Goal: Use online tool/utility

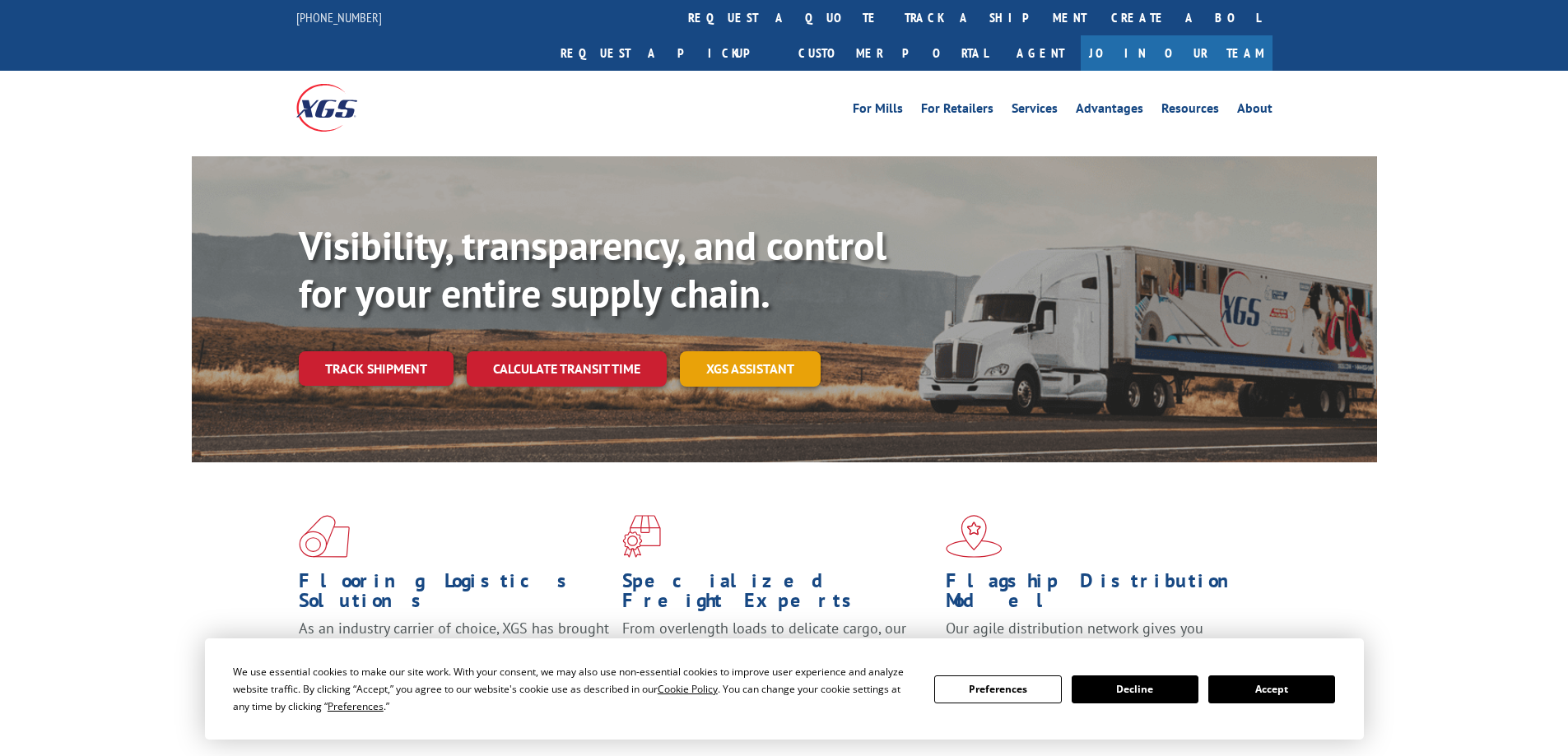
click at [749, 351] on link "XGS ASSISTANT" at bounding box center [749, 369] width 141 height 35
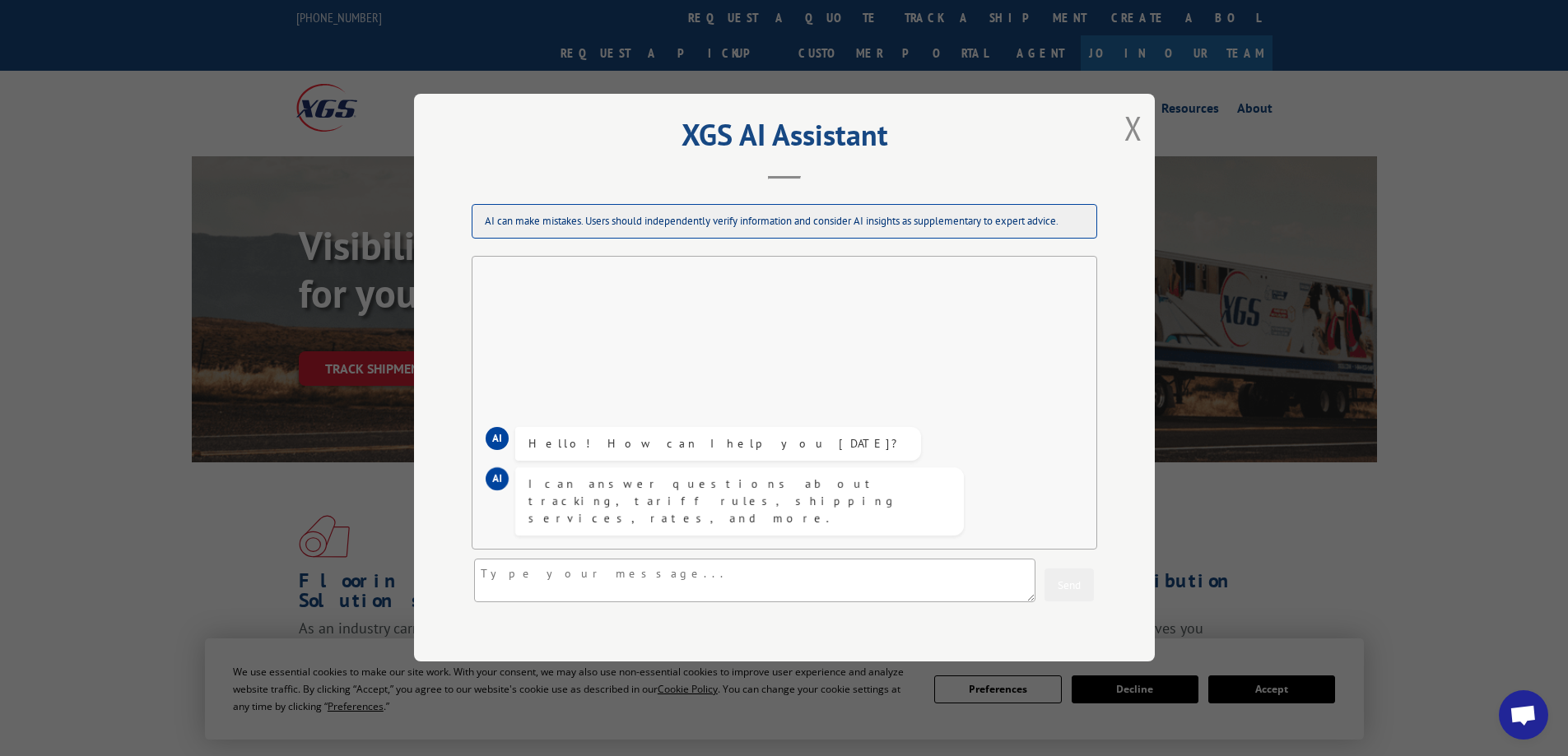
drag, startPoint x: 1124, startPoint y: 134, endPoint x: 1108, endPoint y: 150, distance: 22.6
click at [1125, 134] on button "Close modal" at bounding box center [1133, 127] width 18 height 43
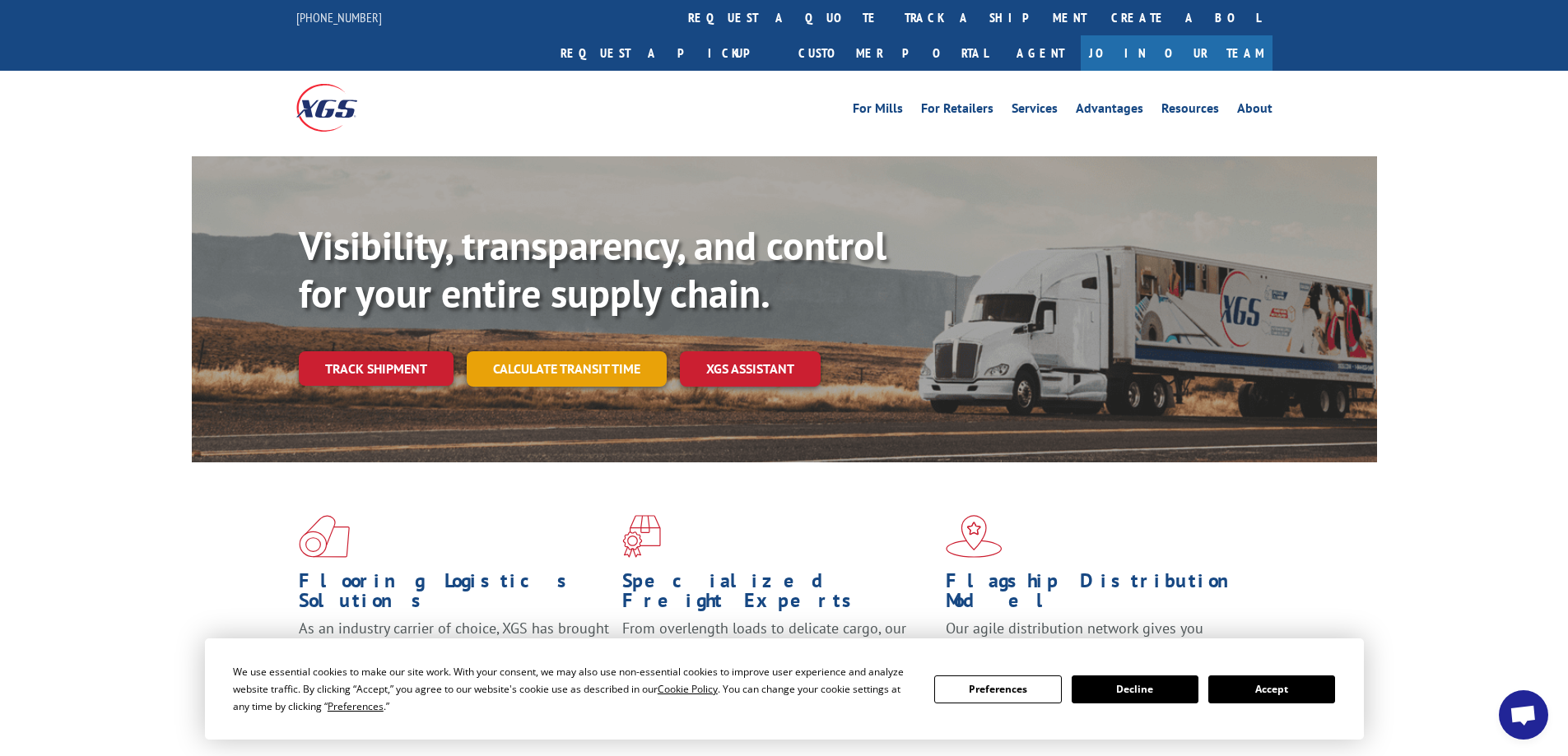
click at [612, 351] on link "Calculate transit time" at bounding box center [566, 369] width 200 height 35
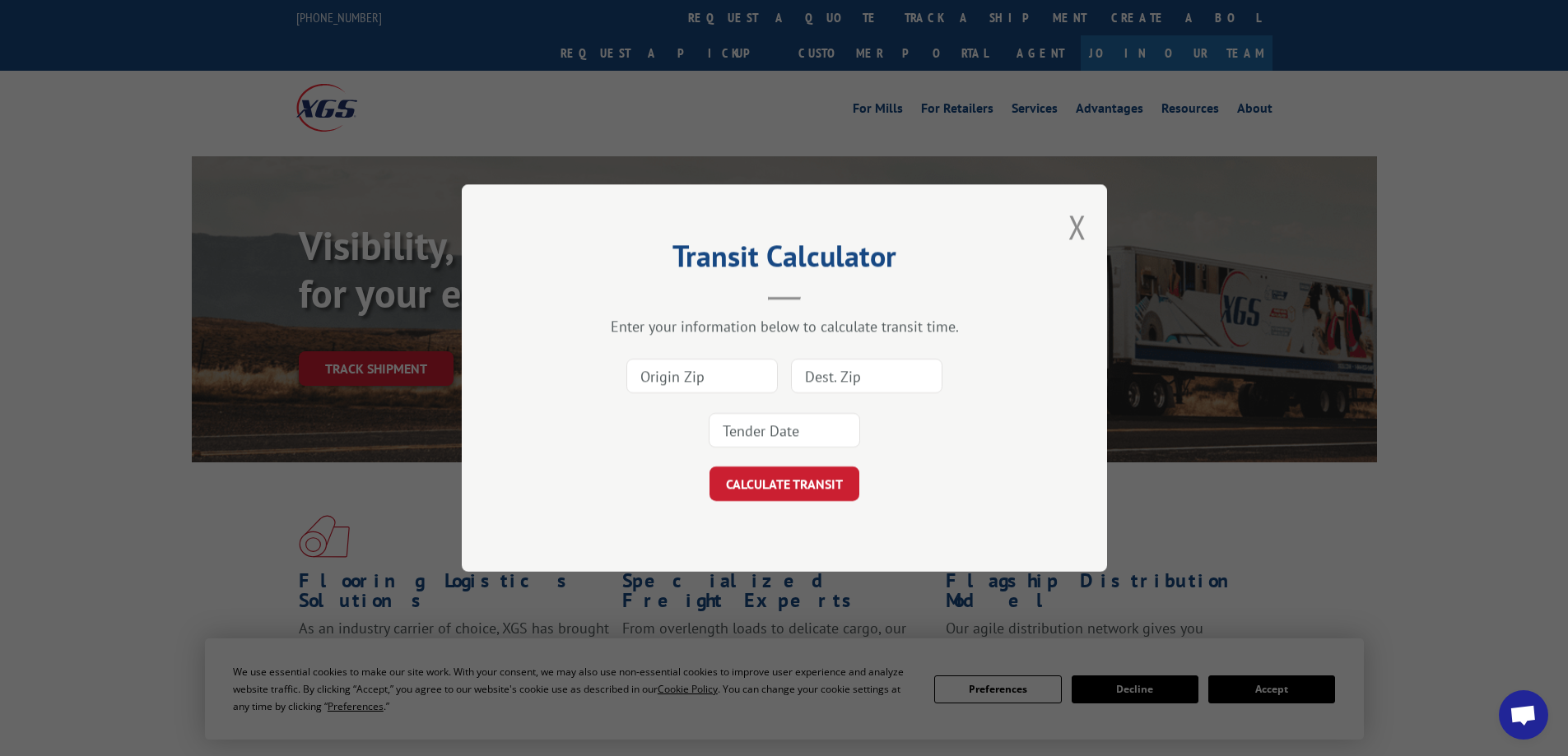
drag, startPoint x: 746, startPoint y: 375, endPoint x: 738, endPoint y: 380, distance: 9.4
click at [746, 375] on input at bounding box center [702, 376] width 152 height 35
type input "30720"
click at [811, 380] on input at bounding box center [867, 376] width 152 height 35
type input "07032"
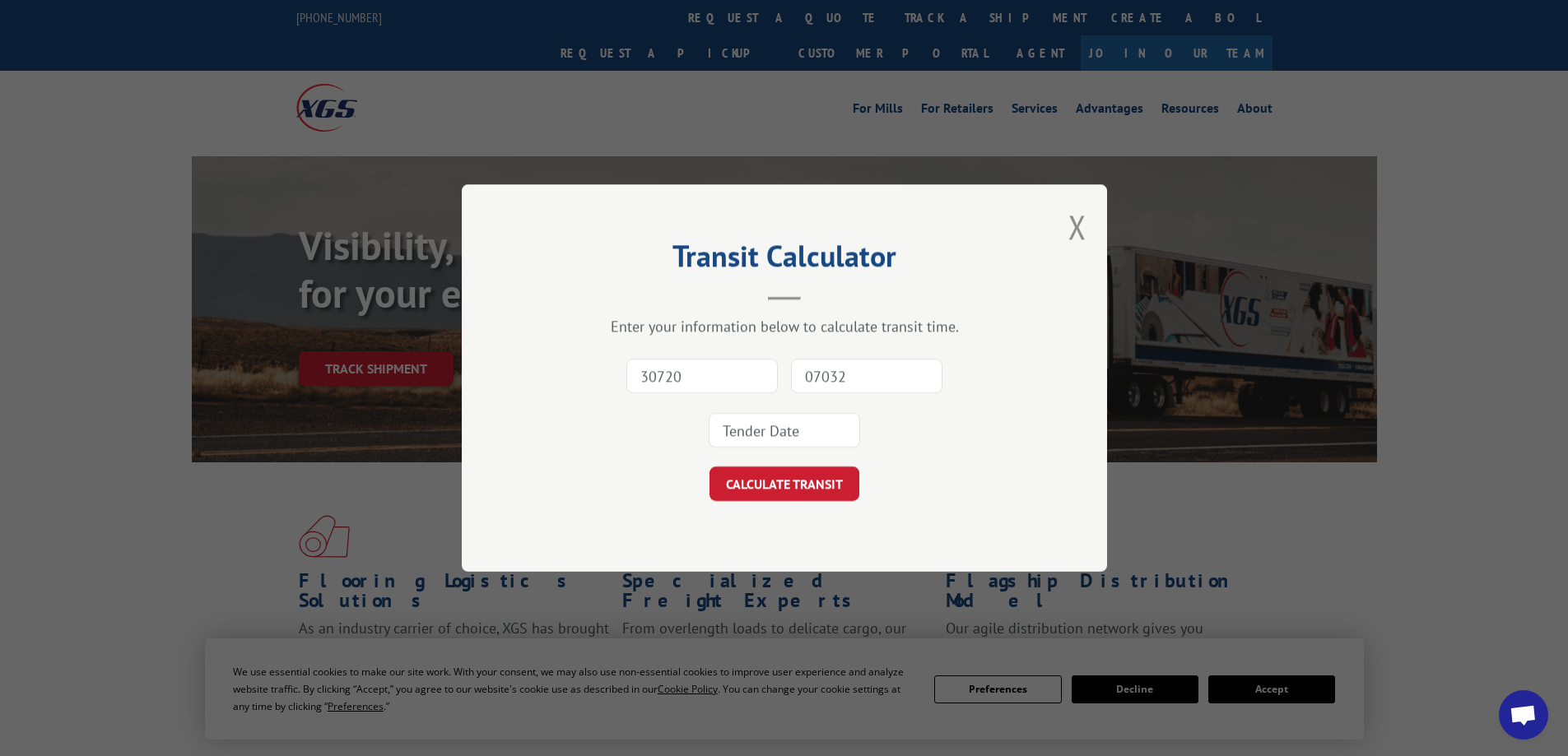
click at [802, 428] on input at bounding box center [784, 430] width 152 height 35
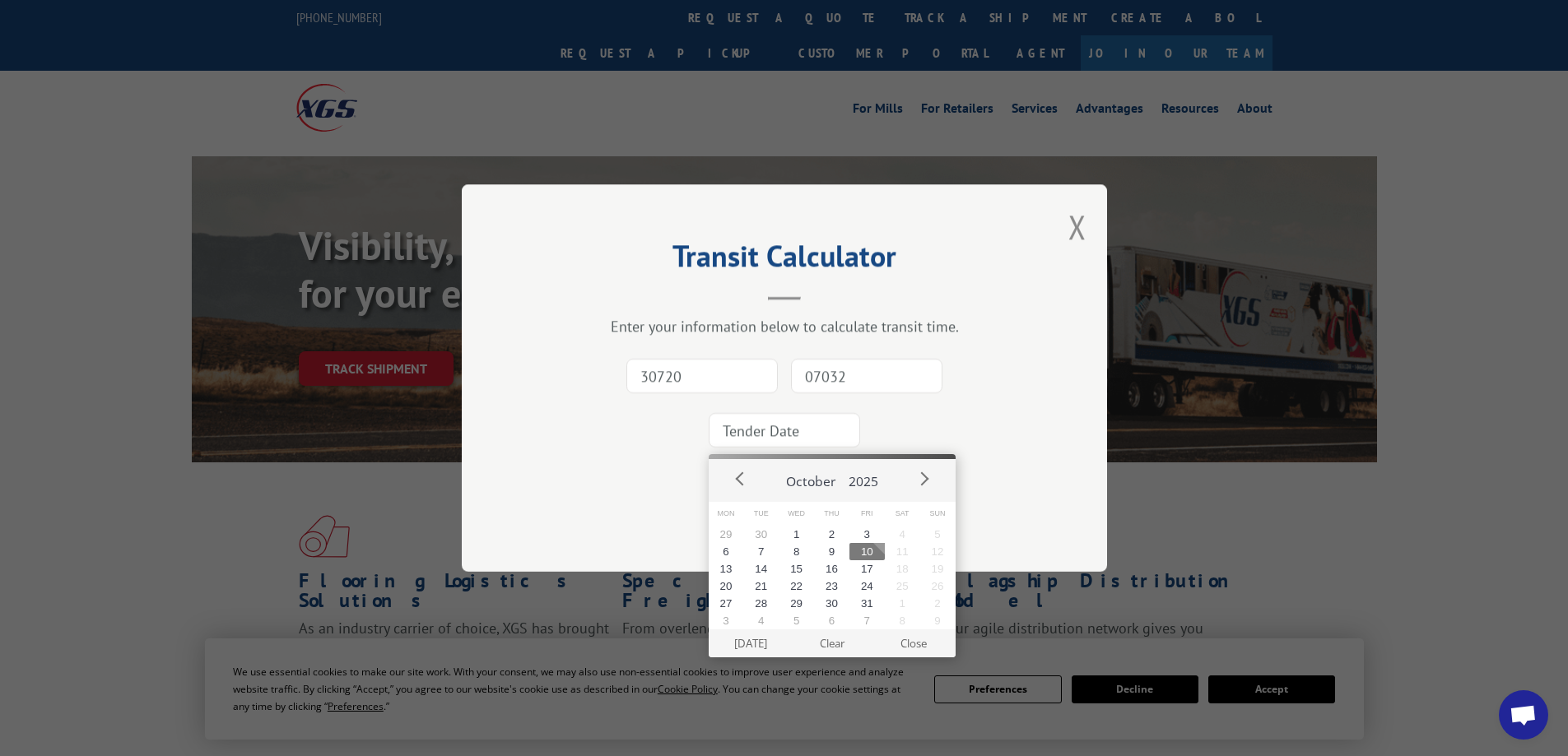
click at [866, 554] on button "10" at bounding box center [867, 551] width 35 height 17
type input "[DATE]"
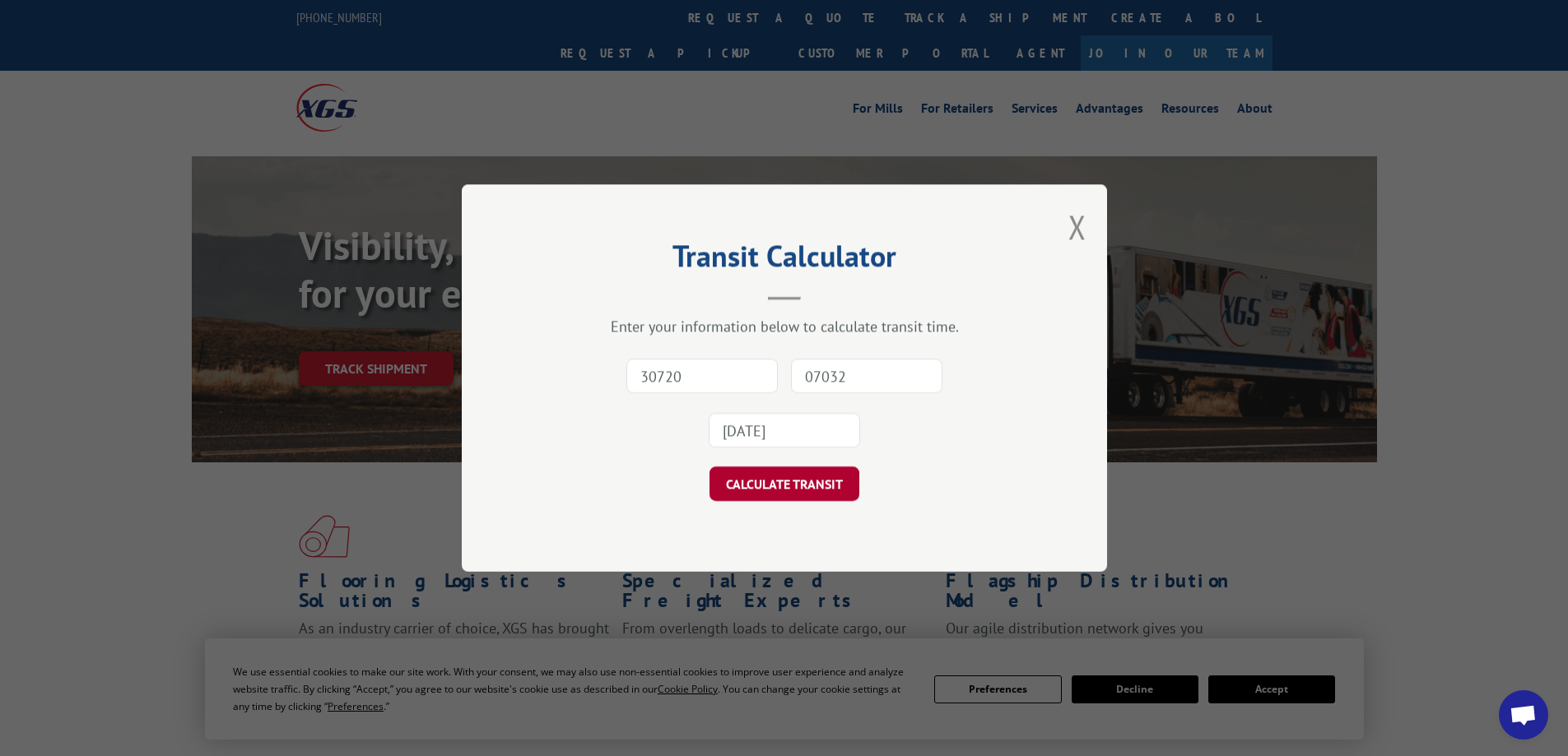
click at [794, 480] on button "CALCULATE TRANSIT" at bounding box center [784, 484] width 150 height 35
